Goal: Transaction & Acquisition: Purchase product/service

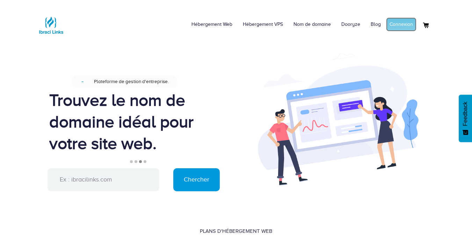
click at [398, 28] on link "Connexion" at bounding box center [401, 24] width 30 height 14
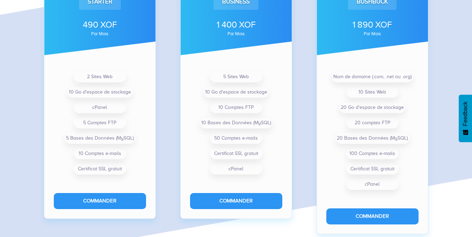
scroll to position [558, 0]
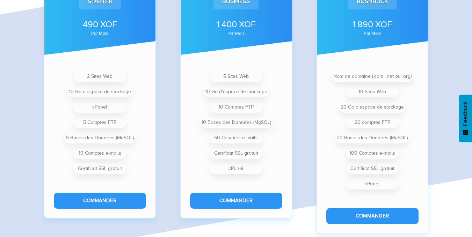
drag, startPoint x: 477, startPoint y: 60, endPoint x: 477, endPoint y: 84, distance: 23.8
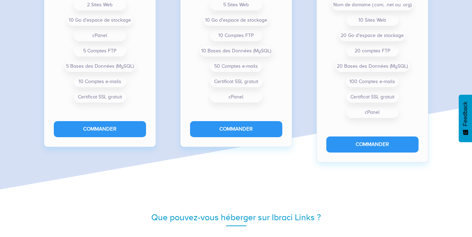
scroll to position [0, 0]
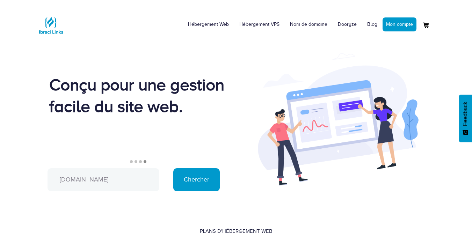
type input "brlab-bj.com"
click at [190, 181] on input "Chercher" at bounding box center [196, 180] width 46 height 23
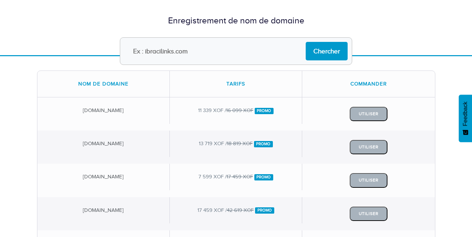
scroll to position [26, 0]
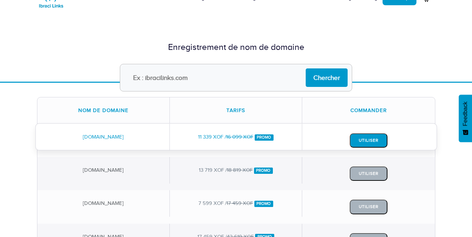
click at [371, 139] on button "Utiliser" at bounding box center [369, 141] width 38 height 14
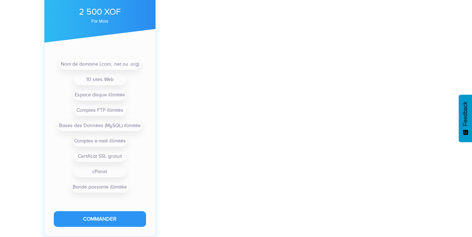
scroll to position [584, 0]
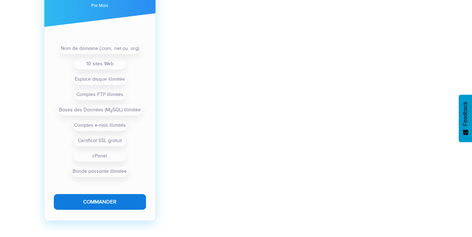
click at [96, 205] on button "Commander" at bounding box center [100, 202] width 92 height 16
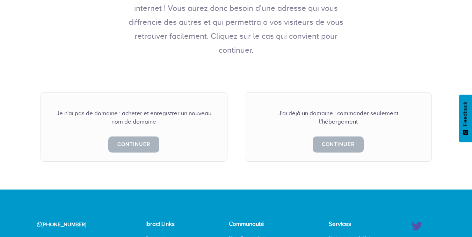
scroll to position [153, 0]
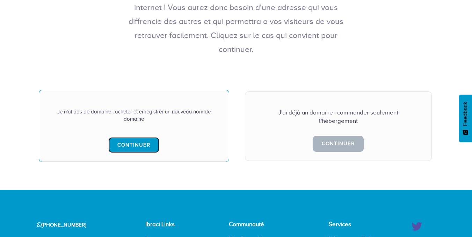
click at [144, 137] on link "Continuer" at bounding box center [133, 145] width 51 height 16
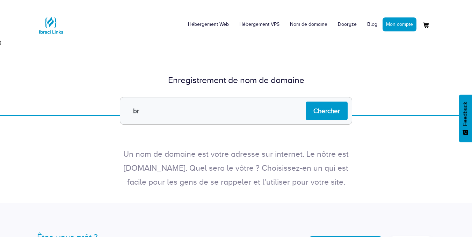
type input "[DOMAIN_NAME]"
click at [317, 120] on input "Chercher" at bounding box center [327, 111] width 42 height 19
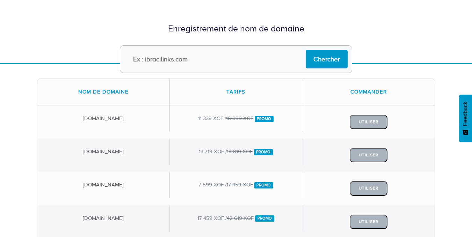
scroll to position [47, 0]
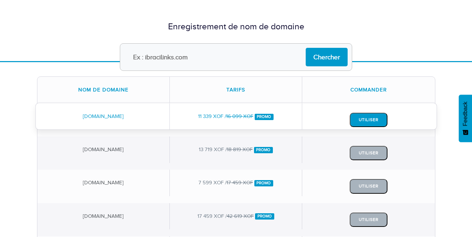
click at [378, 120] on button "Utiliser" at bounding box center [369, 120] width 38 height 14
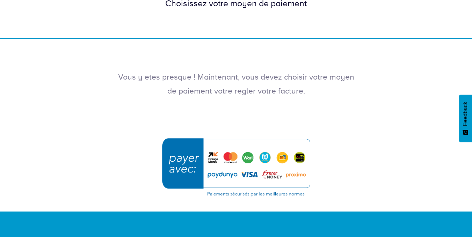
scroll to position [76, 0]
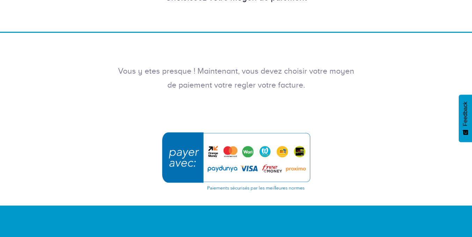
click at [280, 149] on img "submit" at bounding box center [236, 162] width 157 height 68
